Goal: Information Seeking & Learning: Learn about a topic

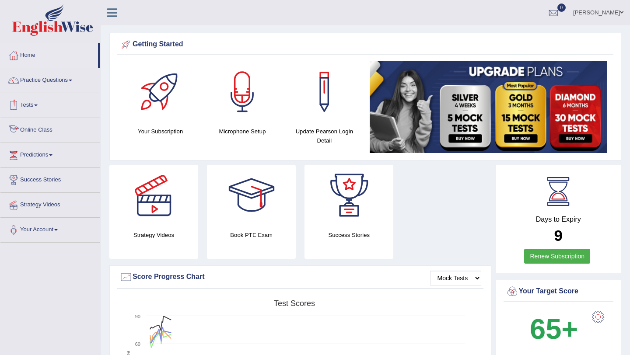
click at [43, 130] on link "Online Class" at bounding box center [50, 129] width 100 height 22
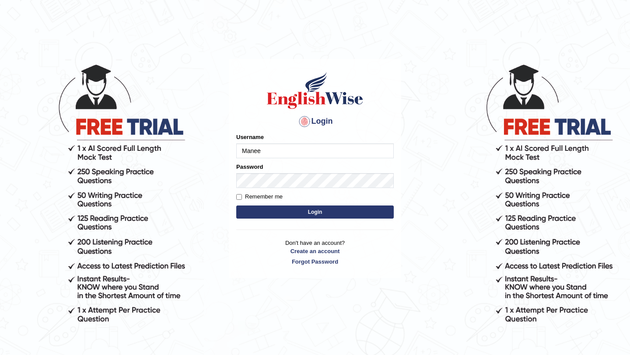
type input "Manee"
click at [317, 214] on button "Login" at bounding box center [314, 212] width 157 height 13
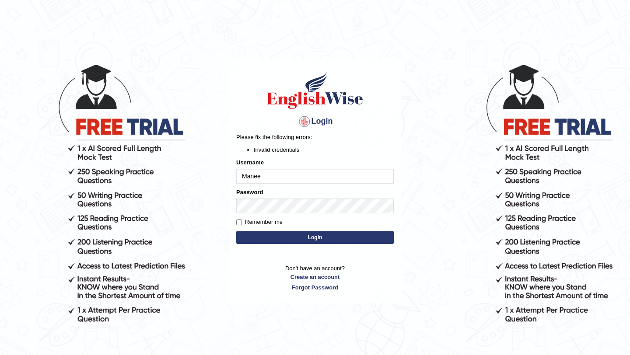
click at [315, 239] on button "Login" at bounding box center [314, 237] width 157 height 13
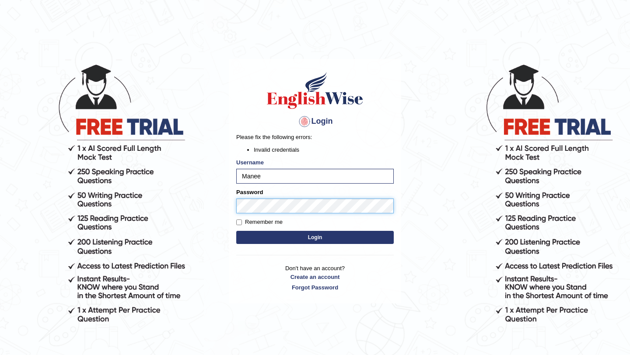
click at [209, 211] on body "Login Please fix the following errors: Invalid credentials Username Manee Passw…" at bounding box center [315, 208] width 630 height 355
click at [302, 235] on button "Login" at bounding box center [314, 237] width 157 height 13
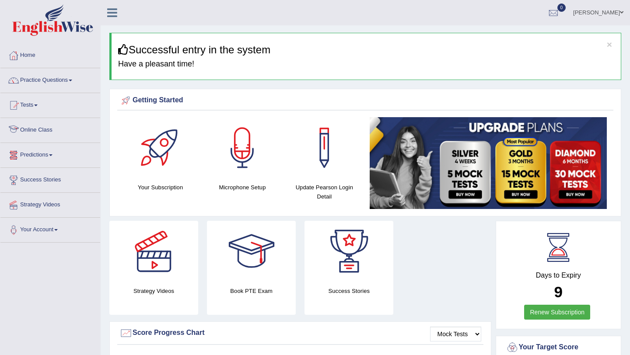
click at [39, 129] on link "Online Class" at bounding box center [50, 129] width 100 height 22
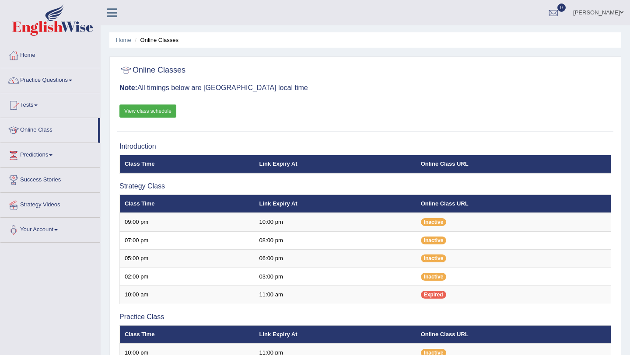
click at [145, 112] on link "View class schedule" at bounding box center [147, 111] width 57 height 13
click at [38, 81] on link "Practice Questions" at bounding box center [50, 79] width 100 height 22
